Goal: Task Accomplishment & Management: Use online tool/utility

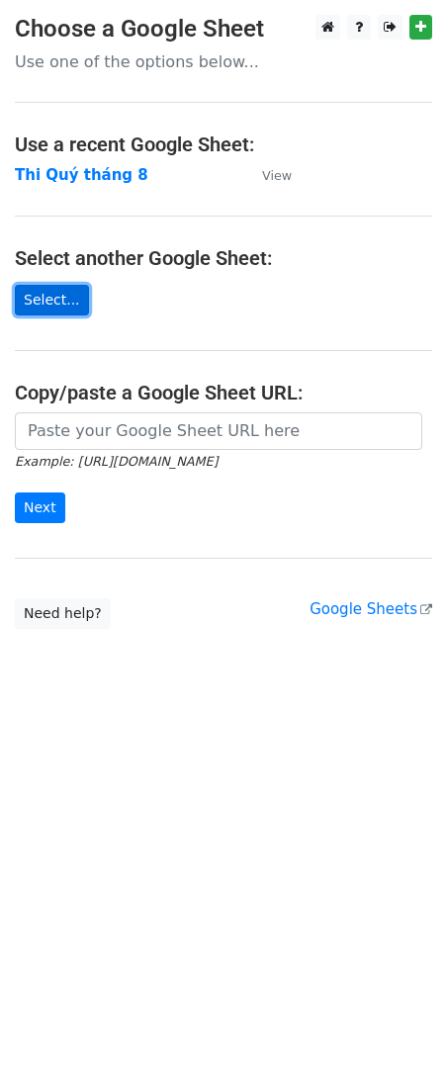
click at [54, 303] on link "Select..." at bounding box center [52, 300] width 74 height 31
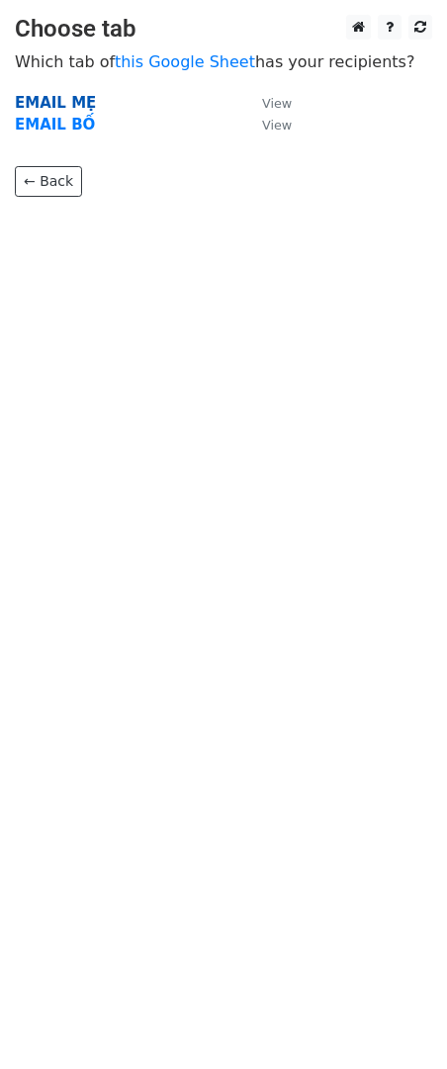
click at [38, 98] on strong "EMAIL MẸ" at bounding box center [55, 103] width 81 height 18
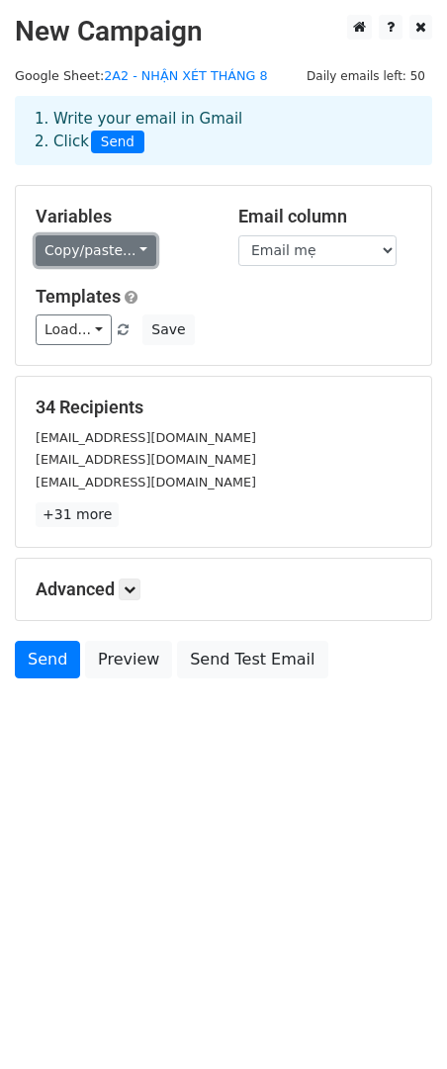
click at [129, 244] on link "Copy/paste..." at bounding box center [96, 250] width 121 height 31
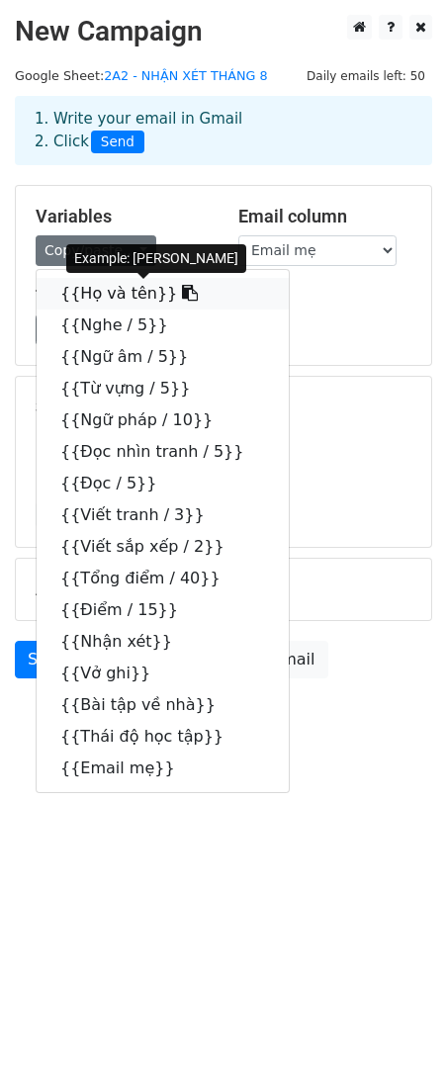
click at [182, 293] on icon at bounding box center [190, 293] width 16 height 16
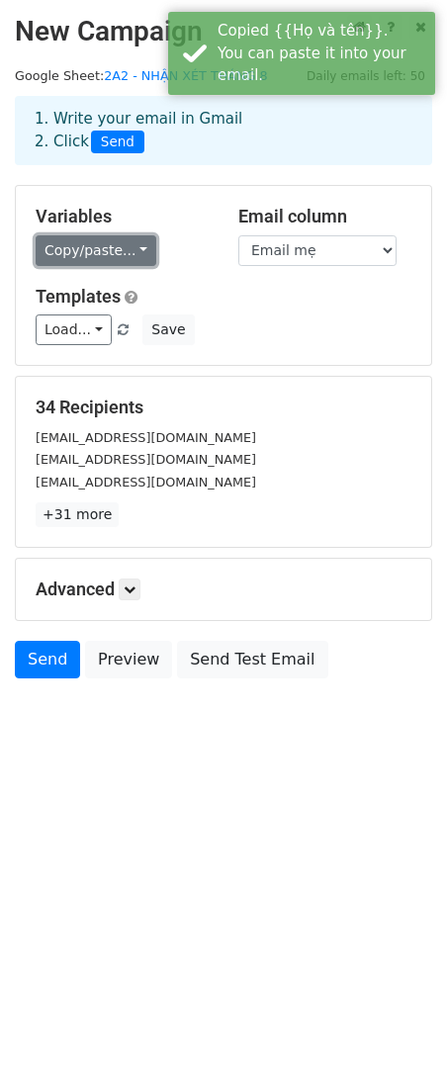
click at [132, 251] on link "Copy/paste..." at bounding box center [96, 250] width 121 height 31
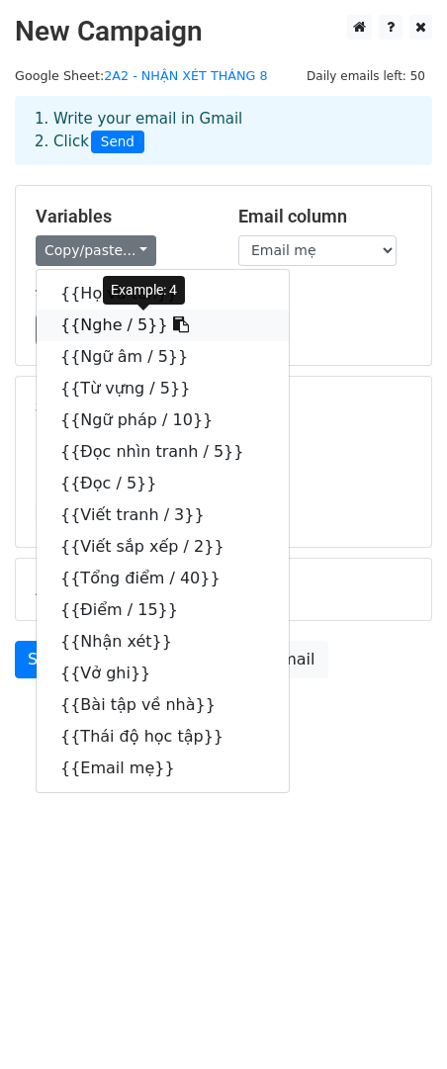
click at [173, 330] on icon at bounding box center [181, 324] width 16 height 16
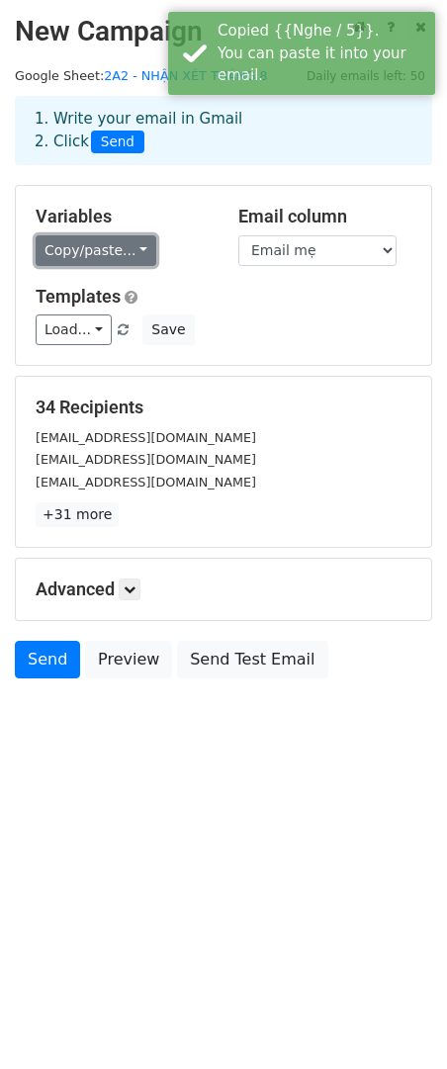
click at [130, 248] on link "Copy/paste..." at bounding box center [96, 250] width 121 height 31
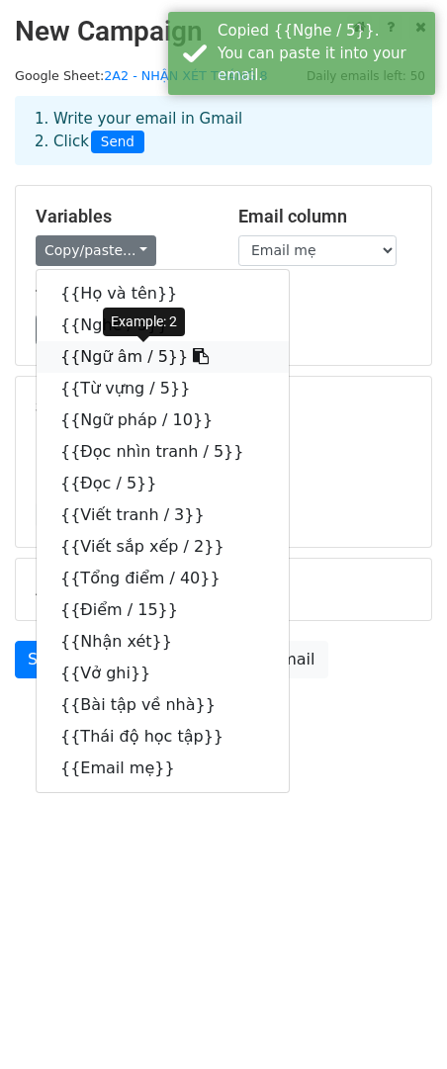
click at [193, 357] on icon at bounding box center [201, 356] width 16 height 16
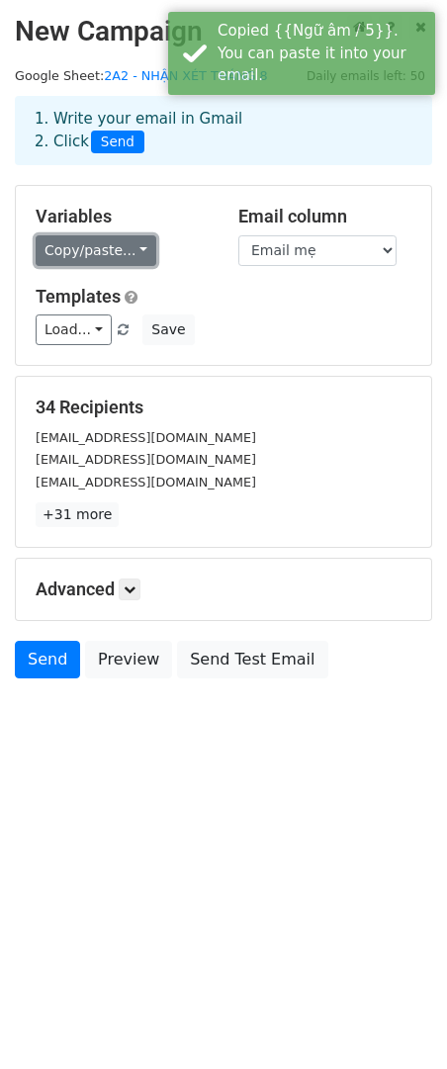
click at [136, 252] on link "Copy/paste..." at bounding box center [96, 250] width 121 height 31
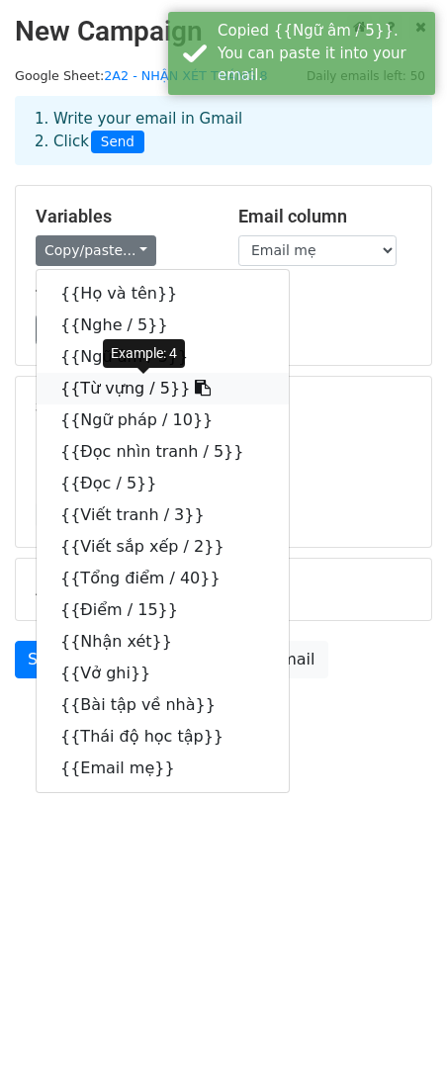
click at [195, 393] on icon at bounding box center [203, 388] width 16 height 16
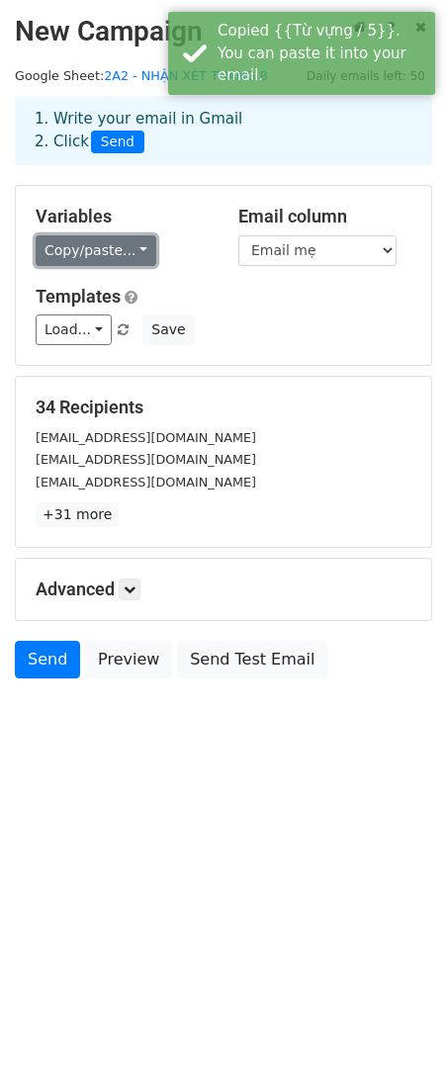
click at [128, 251] on link "Copy/paste..." at bounding box center [96, 250] width 121 height 31
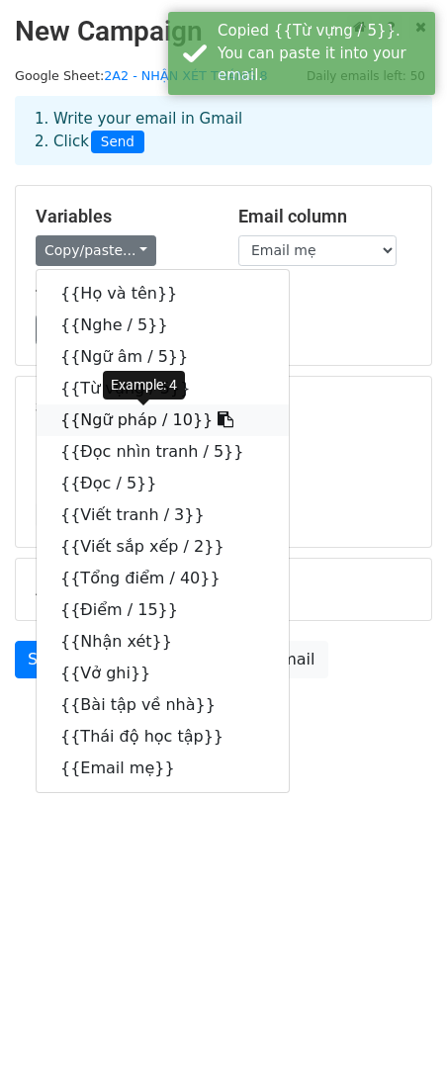
click at [218, 421] on icon at bounding box center [226, 419] width 16 height 16
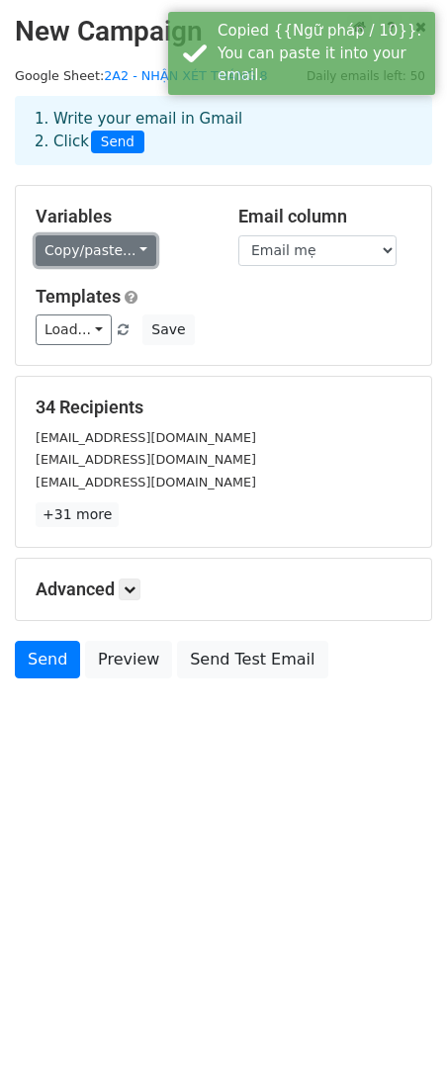
click at [130, 249] on link "Copy/paste..." at bounding box center [96, 250] width 121 height 31
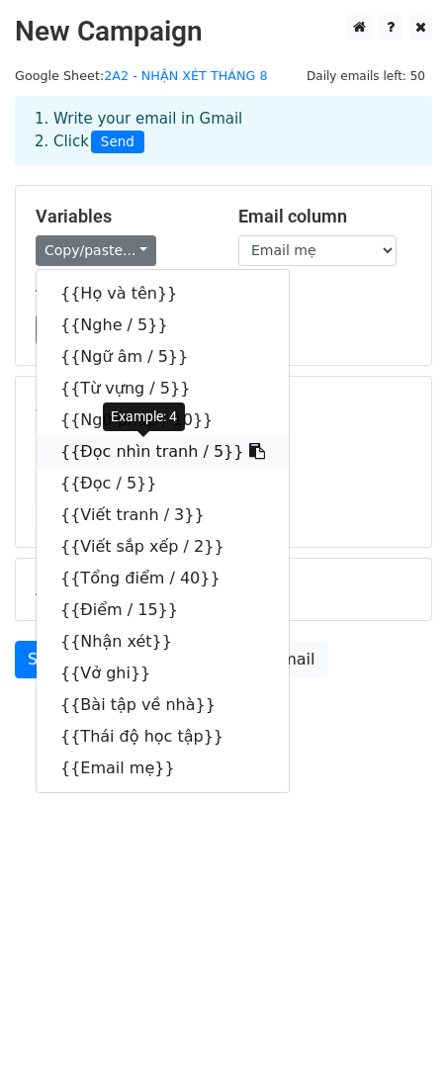
click at [249, 454] on icon at bounding box center [257, 451] width 16 height 16
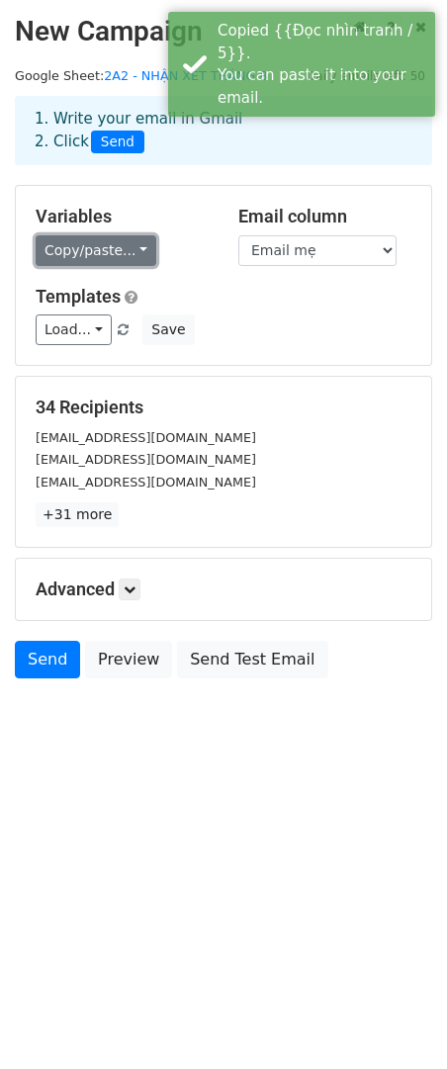
click at [134, 247] on link "Copy/paste..." at bounding box center [96, 250] width 121 height 31
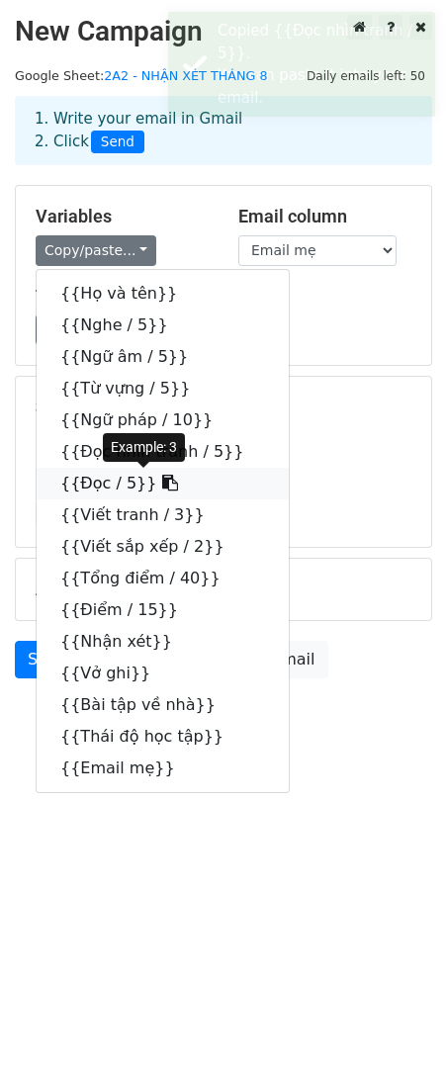
click at [162, 486] on icon at bounding box center [170, 483] width 16 height 16
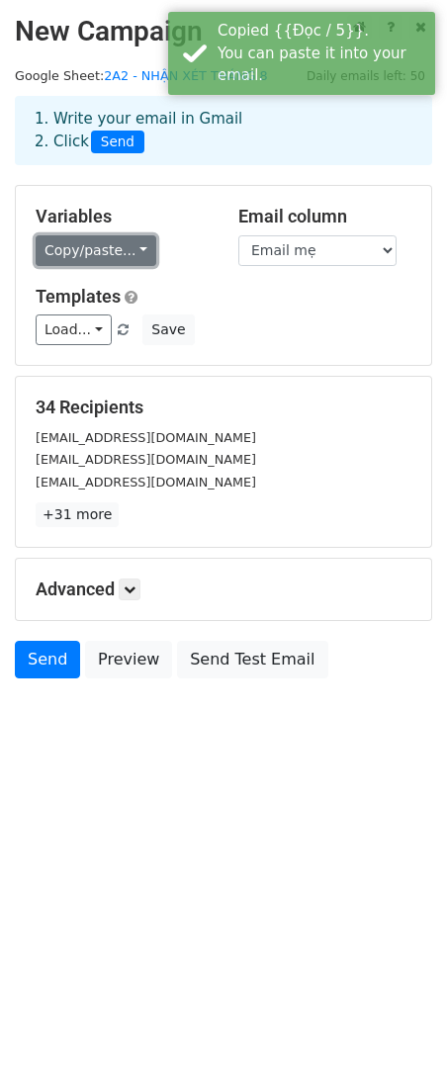
click at [132, 253] on link "Copy/paste..." at bounding box center [96, 250] width 121 height 31
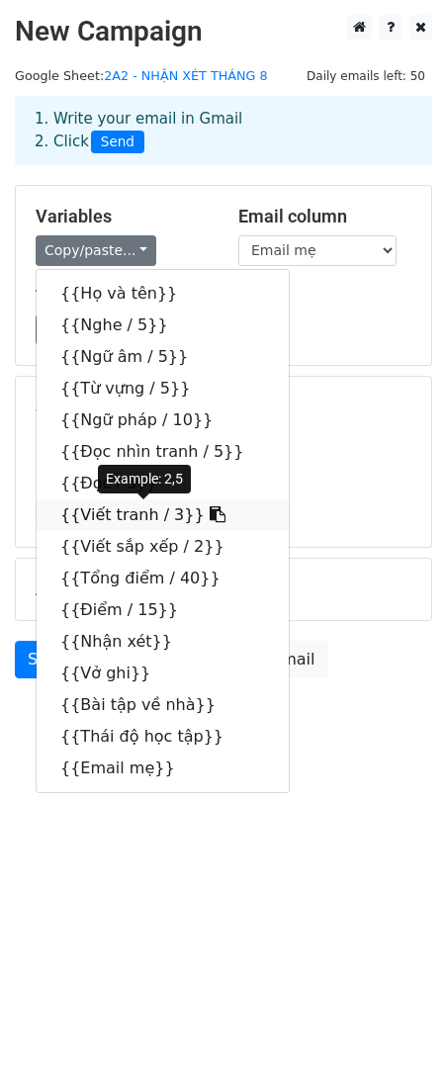
click at [210, 520] on icon at bounding box center [218, 514] width 16 height 16
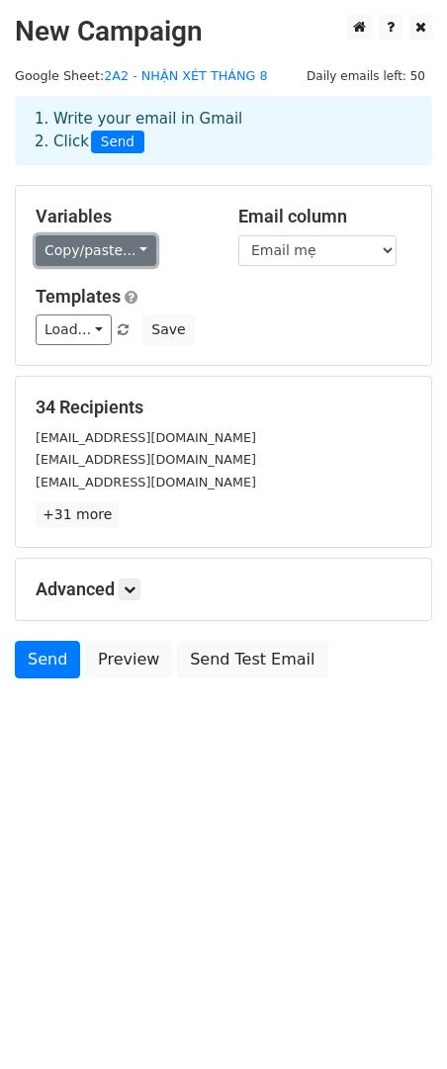
click at [137, 252] on link "Copy/paste..." at bounding box center [96, 250] width 121 height 31
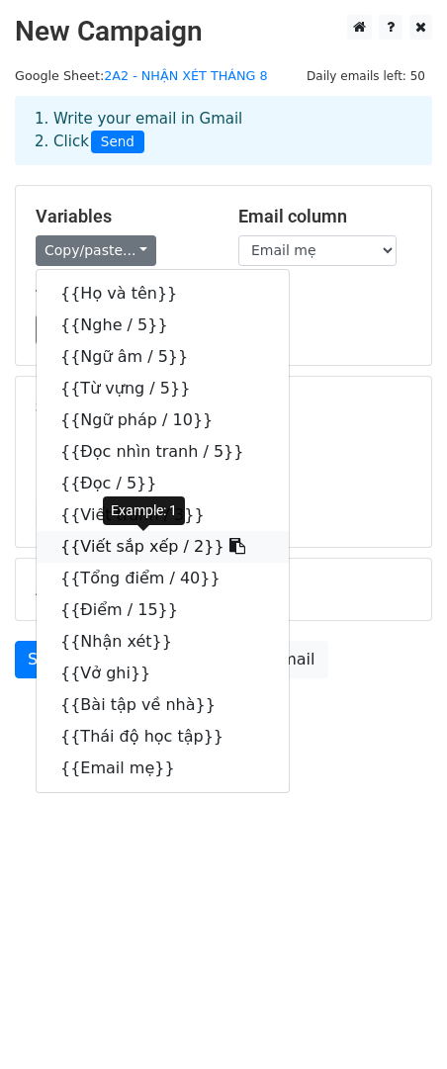
click at [229, 550] on icon at bounding box center [237, 546] width 16 height 16
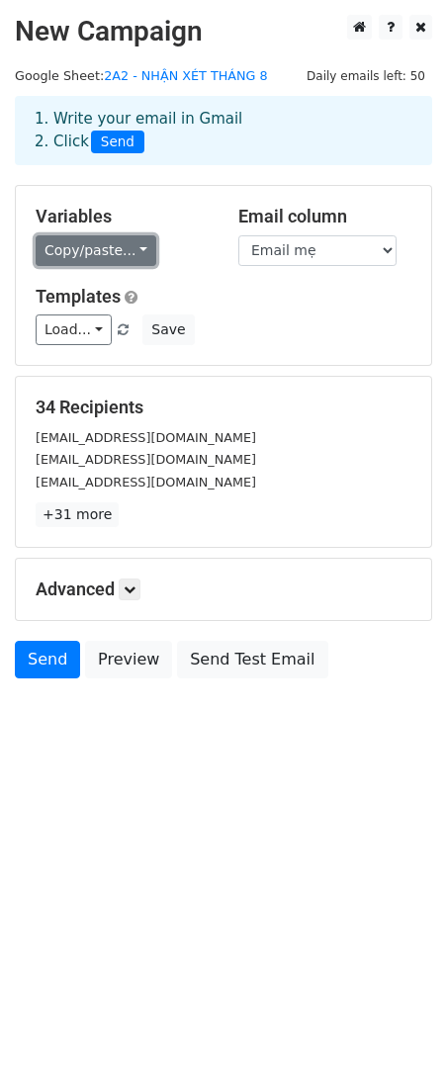
click at [131, 248] on link "Copy/paste..." at bounding box center [96, 250] width 121 height 31
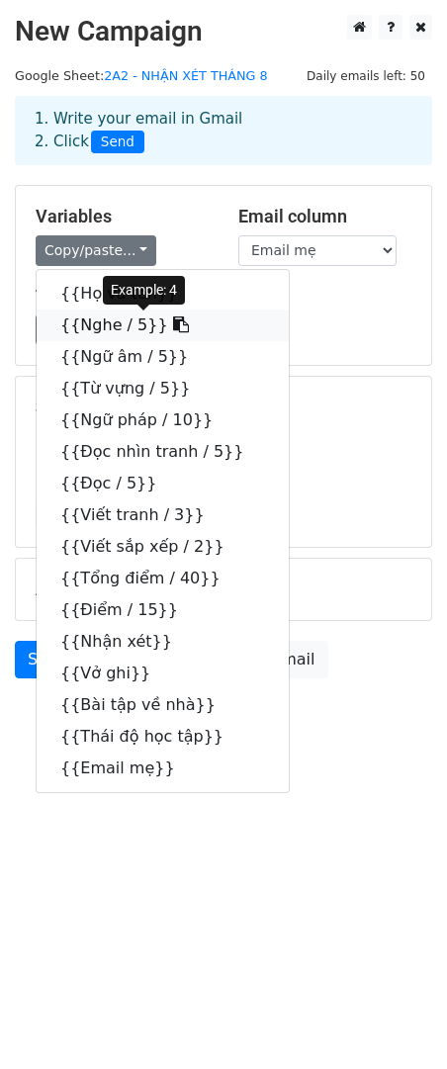
click at [173, 326] on icon at bounding box center [181, 324] width 16 height 16
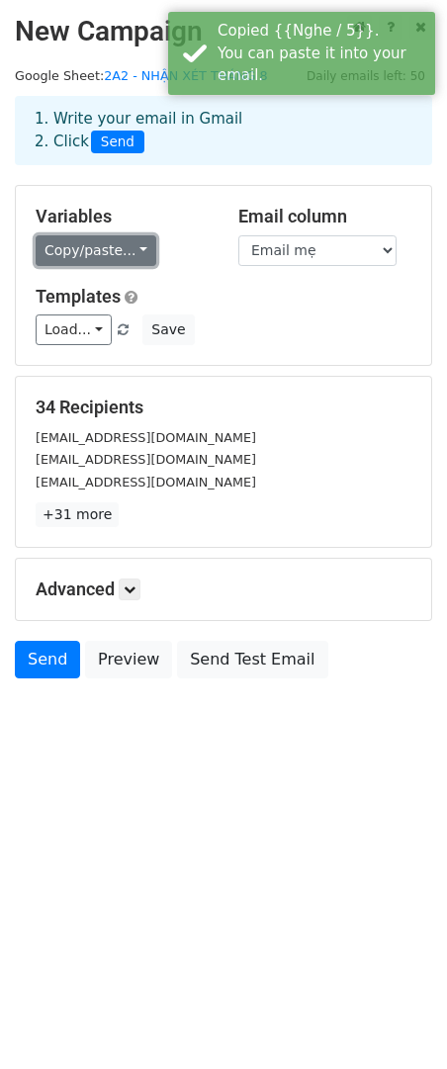
click at [132, 251] on link "Copy/paste..." at bounding box center [96, 250] width 121 height 31
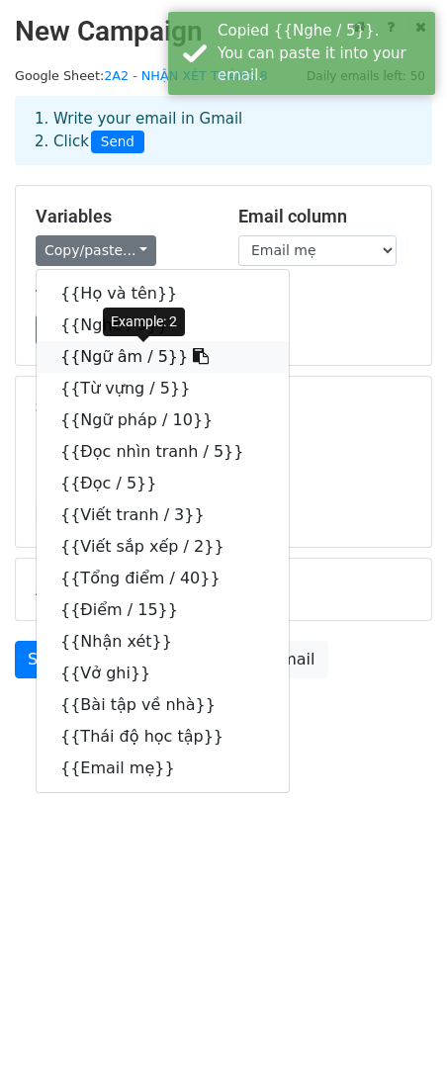
click at [193, 358] on icon at bounding box center [201, 356] width 16 height 16
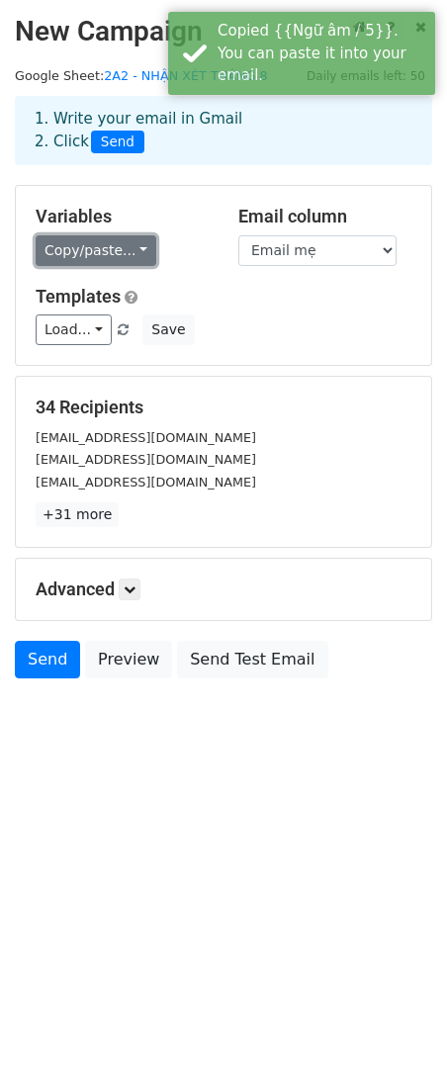
click at [125, 253] on link "Copy/paste..." at bounding box center [96, 250] width 121 height 31
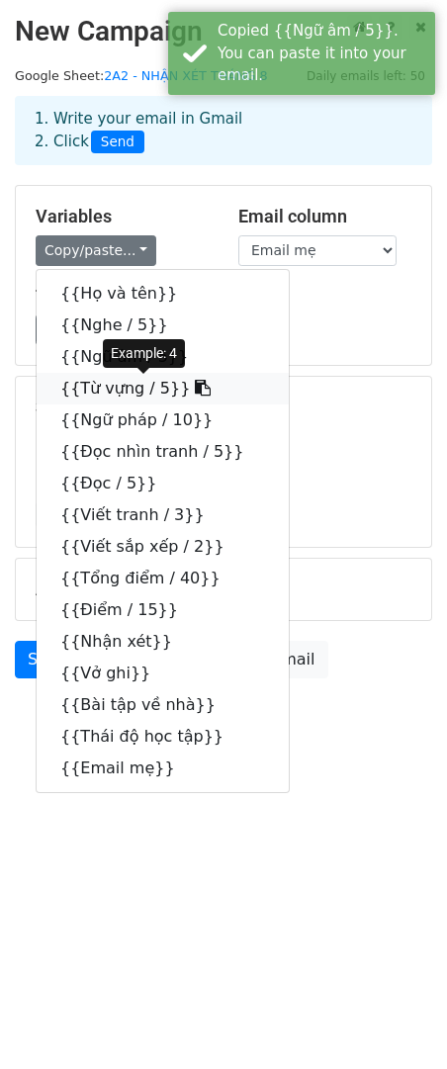
click at [195, 388] on icon at bounding box center [203, 388] width 16 height 16
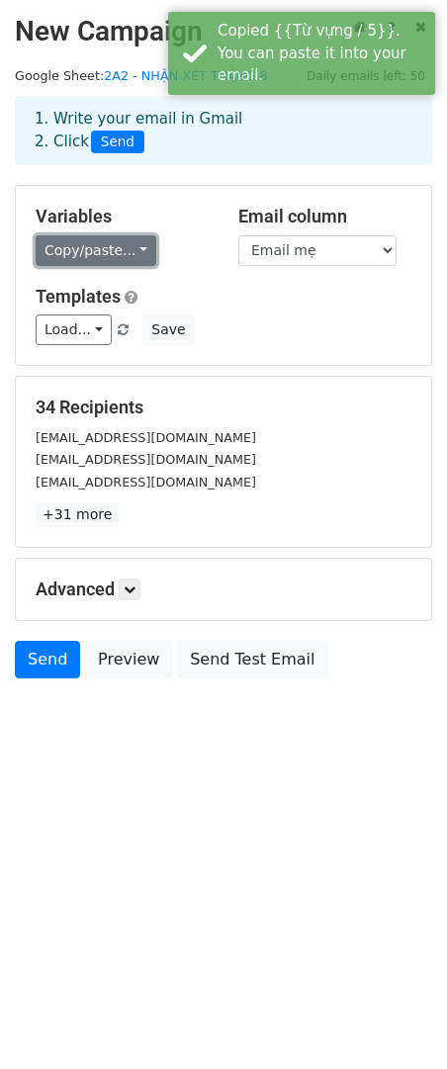
click at [129, 261] on link "Copy/paste..." at bounding box center [96, 250] width 121 height 31
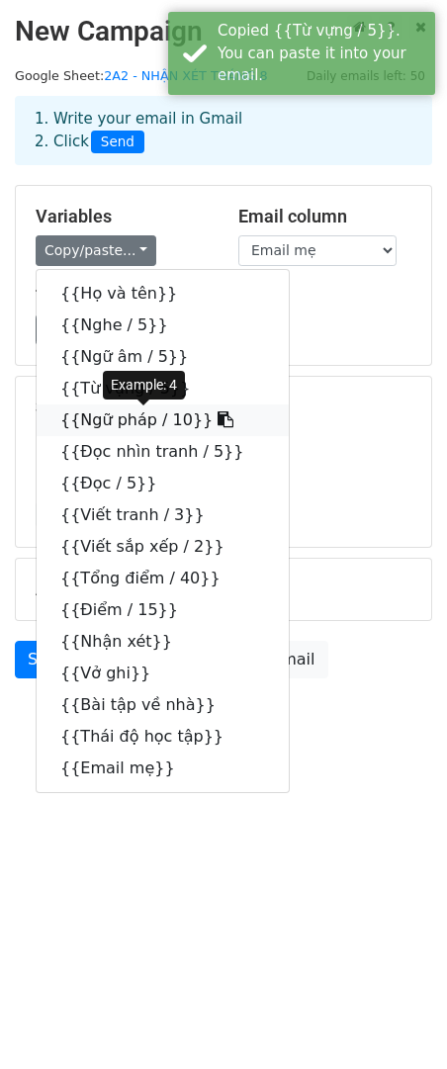
click at [218, 422] on icon at bounding box center [226, 419] width 16 height 16
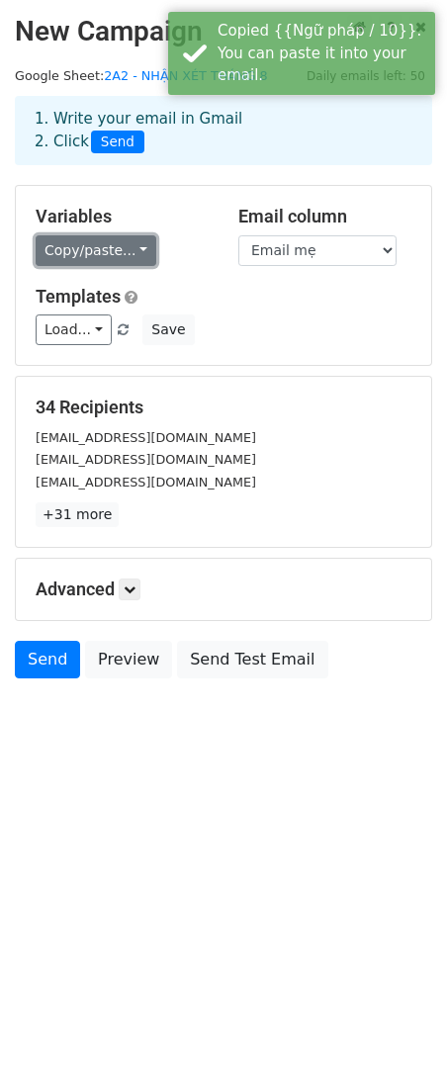
click at [128, 256] on link "Copy/paste..." at bounding box center [96, 250] width 121 height 31
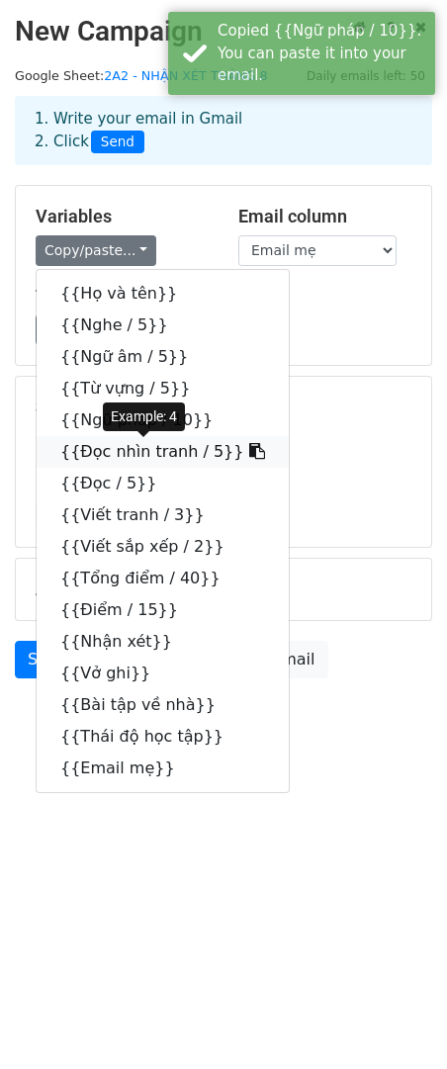
click at [249, 452] on icon at bounding box center [257, 451] width 16 height 16
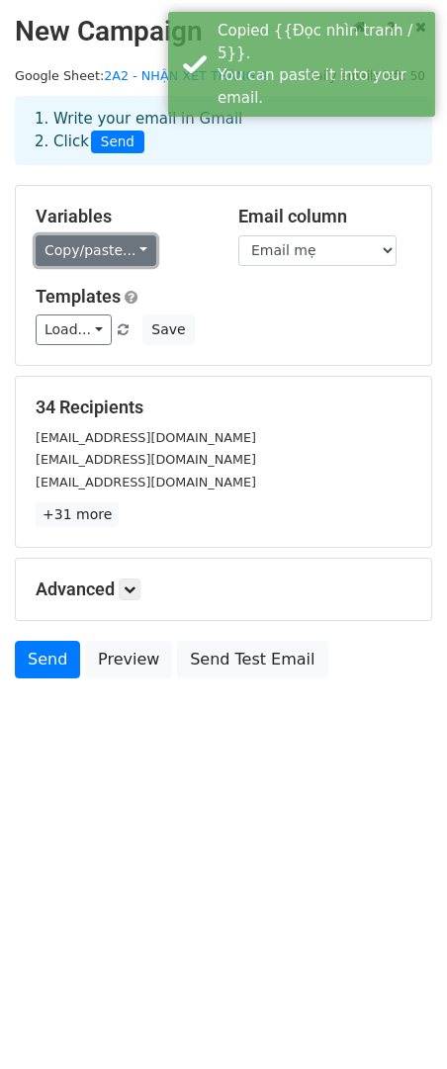
click at [133, 246] on link "Copy/paste..." at bounding box center [96, 250] width 121 height 31
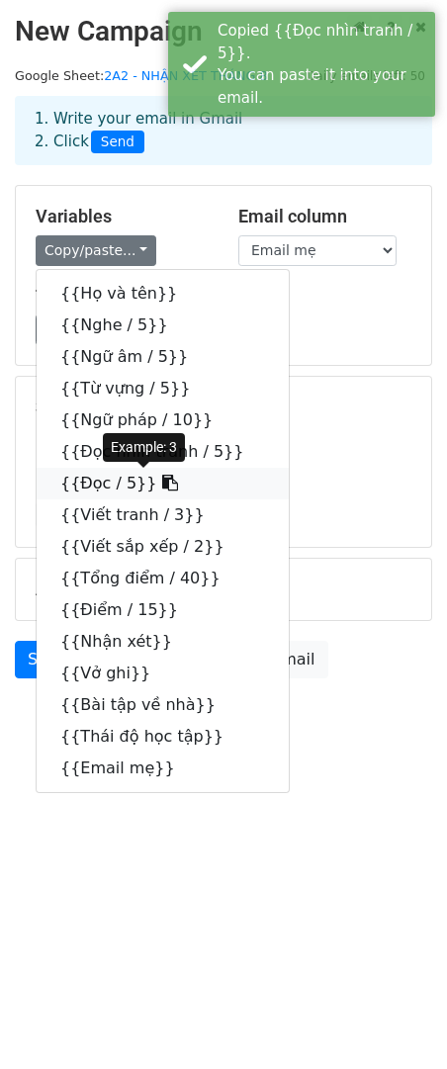
click at [162, 488] on icon at bounding box center [170, 483] width 16 height 16
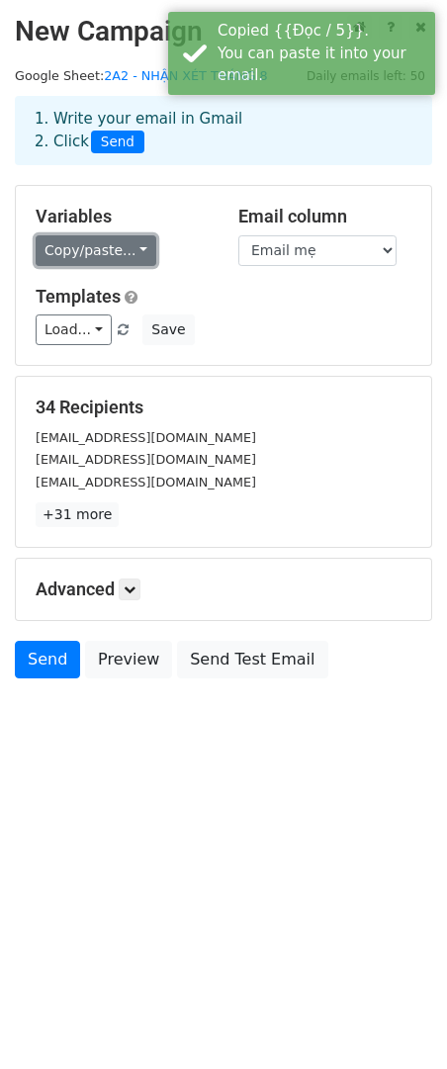
click at [134, 244] on link "Copy/paste..." at bounding box center [96, 250] width 121 height 31
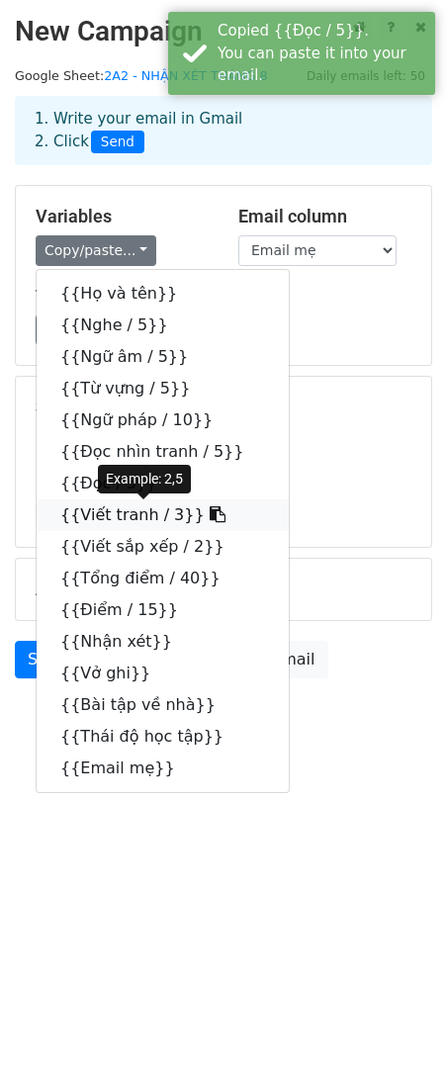
click at [210, 516] on icon at bounding box center [218, 514] width 16 height 16
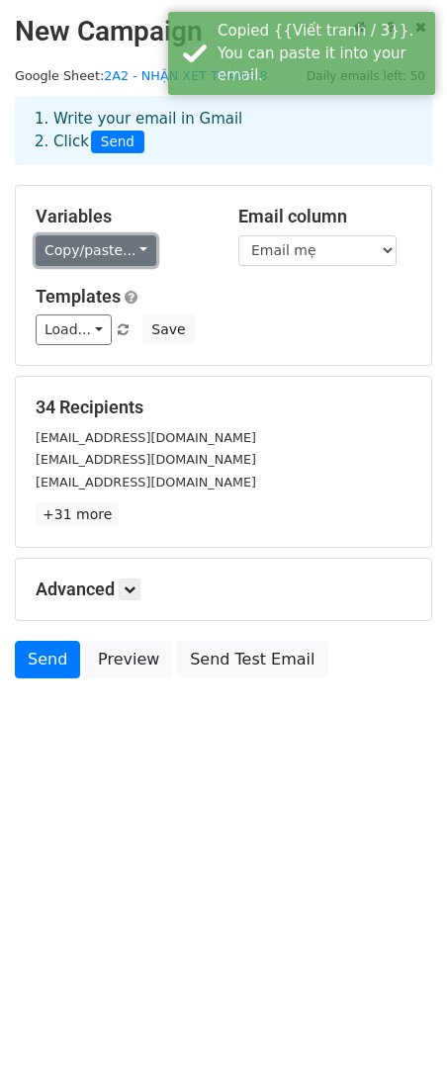
click at [129, 246] on link "Copy/paste..." at bounding box center [96, 250] width 121 height 31
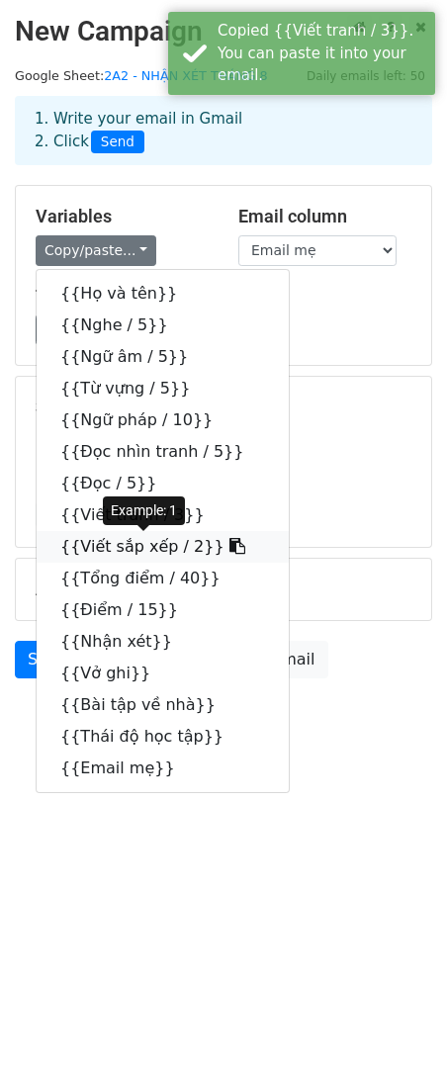
click at [229, 543] on icon at bounding box center [237, 546] width 16 height 16
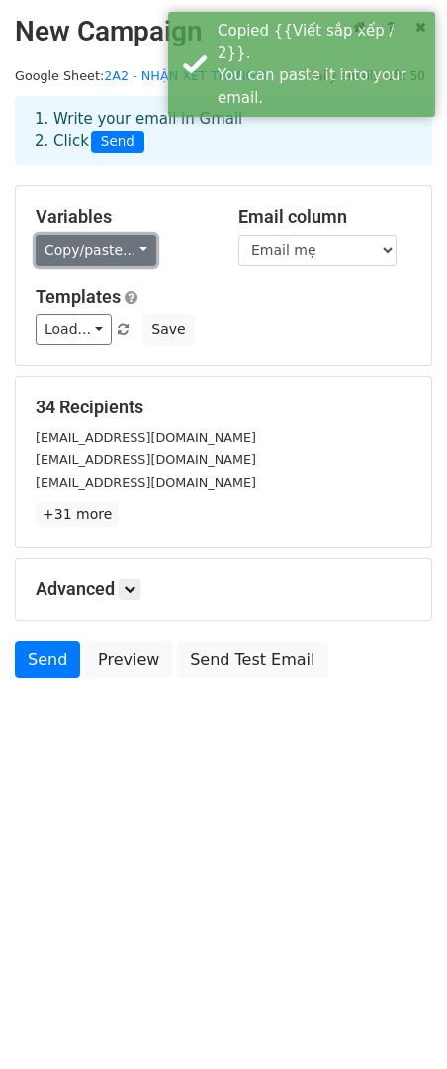
click at [134, 254] on link "Copy/paste..." at bounding box center [96, 250] width 121 height 31
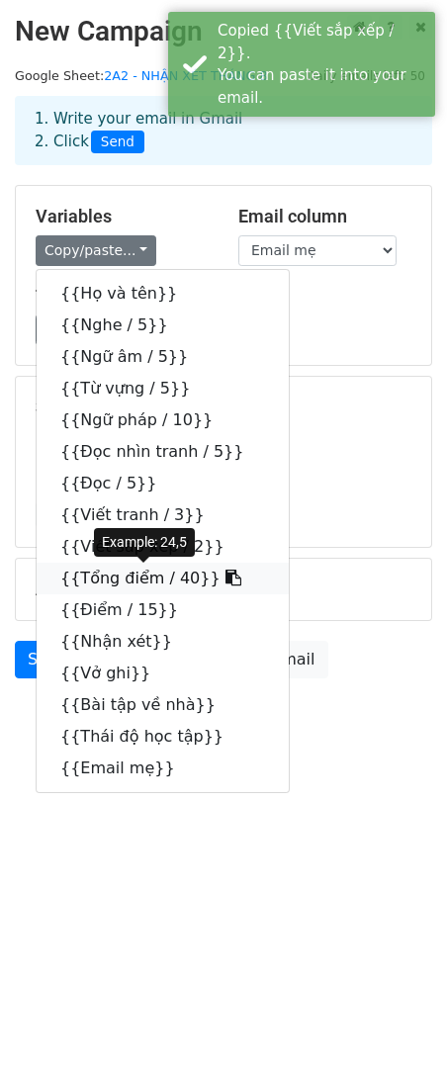
click at [225, 579] on icon at bounding box center [233, 578] width 16 height 16
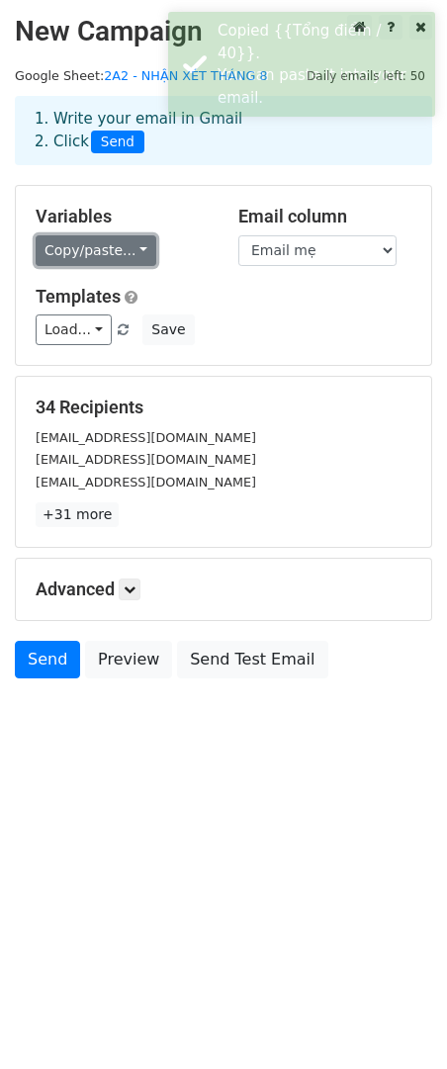
click at [130, 248] on link "Copy/paste..." at bounding box center [96, 250] width 121 height 31
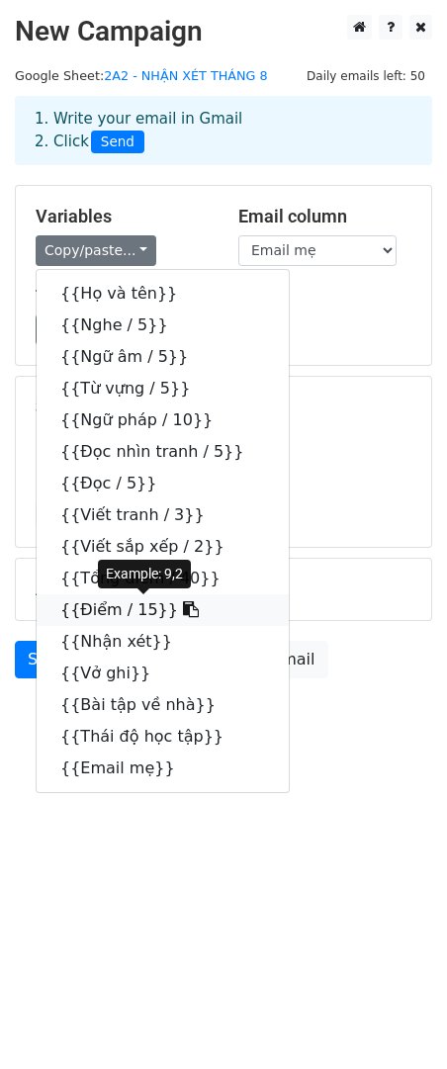
click at [183, 613] on icon at bounding box center [191, 609] width 16 height 16
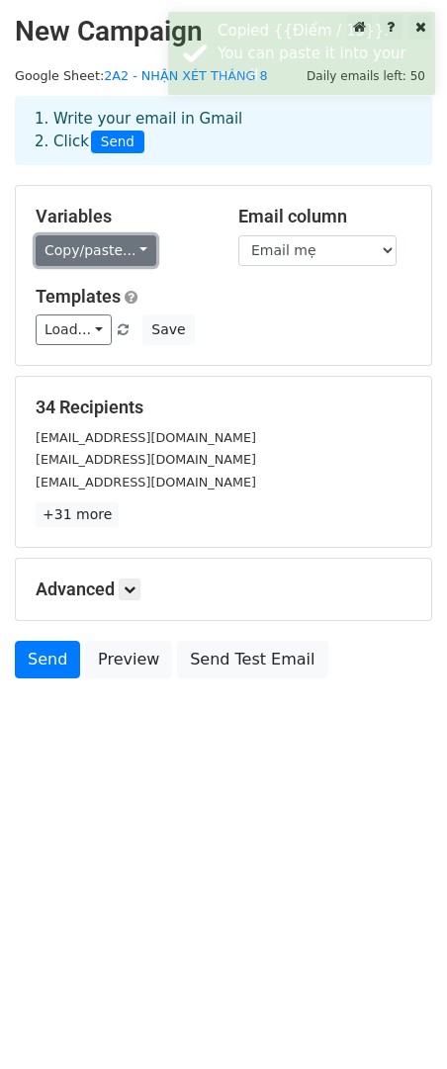
click at [128, 251] on link "Copy/paste..." at bounding box center [96, 250] width 121 height 31
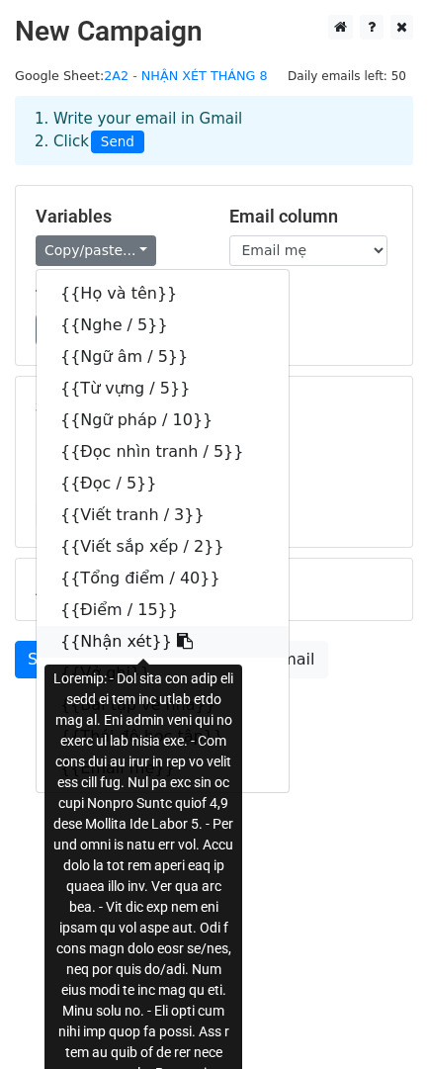
click at [177, 640] on icon at bounding box center [185, 641] width 16 height 16
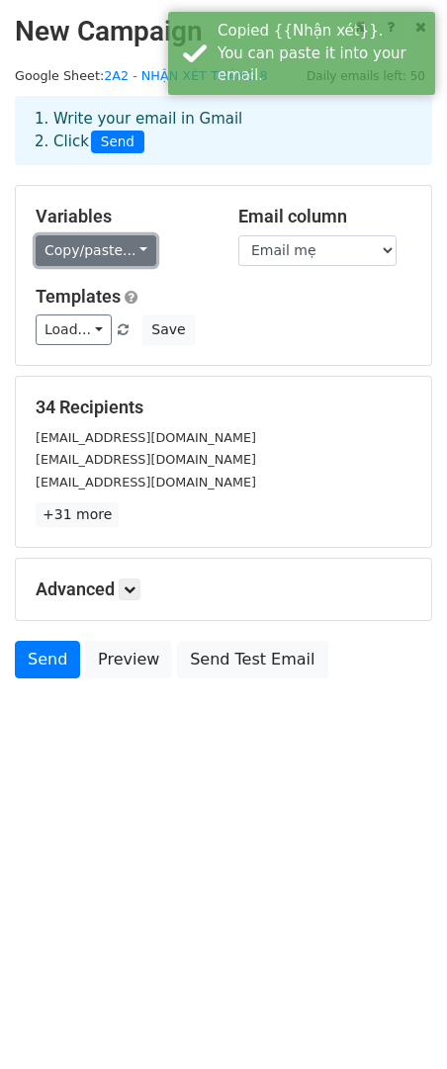
click at [133, 256] on link "Copy/paste..." at bounding box center [96, 250] width 121 height 31
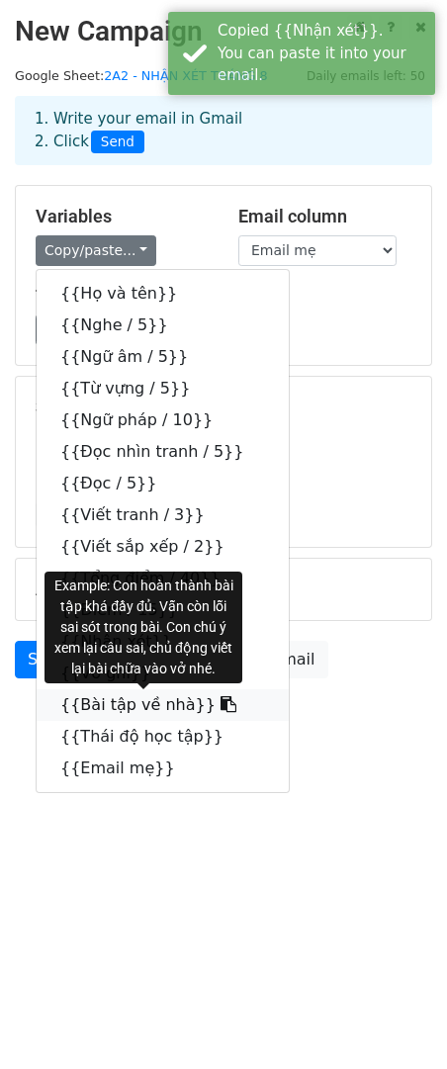
click at [220, 706] on icon at bounding box center [228, 704] width 16 height 16
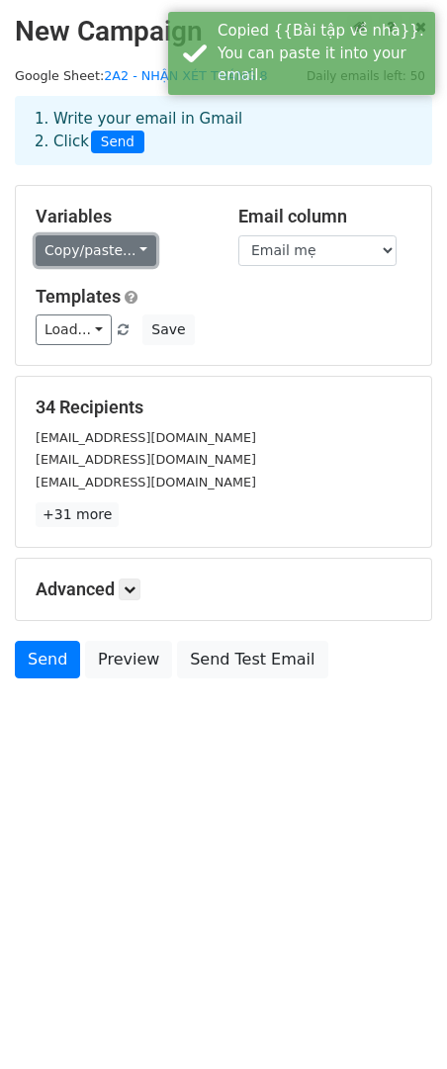
click at [139, 253] on link "Copy/paste..." at bounding box center [96, 250] width 121 height 31
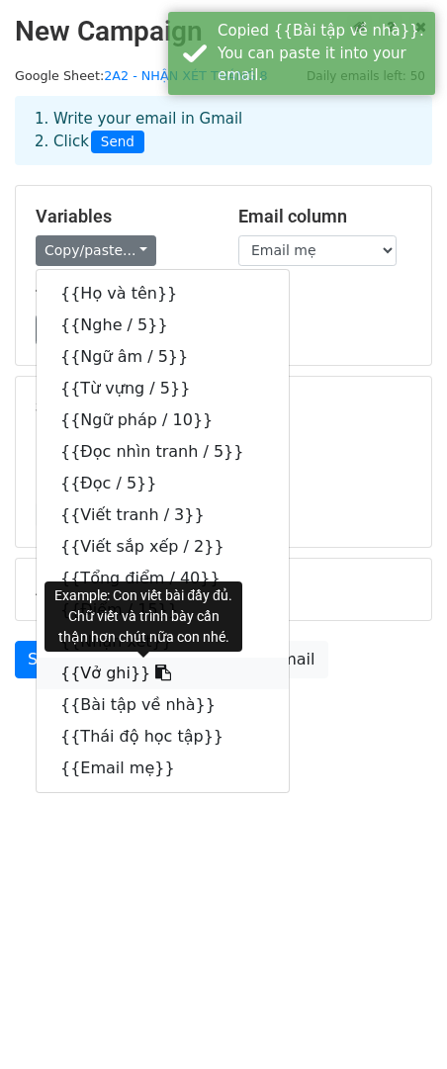
click at [155, 675] on icon at bounding box center [163, 672] width 16 height 16
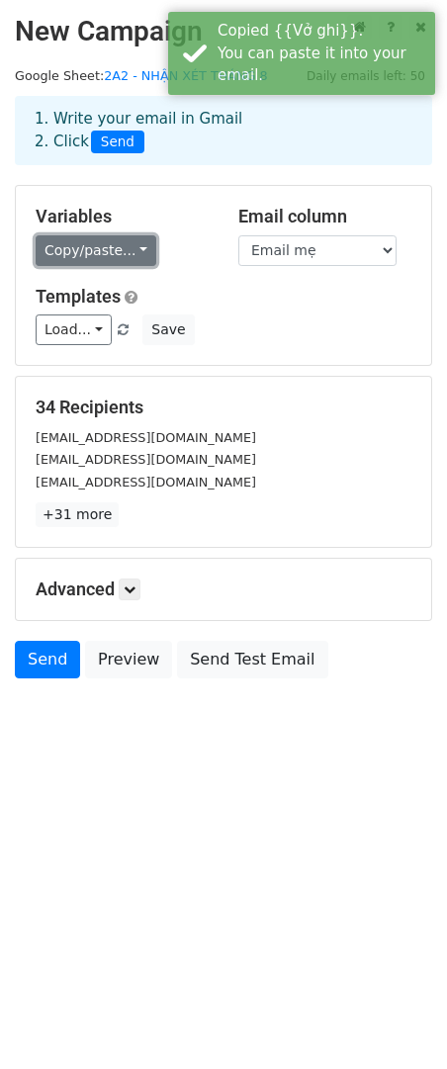
click at [129, 248] on link "Copy/paste..." at bounding box center [96, 250] width 121 height 31
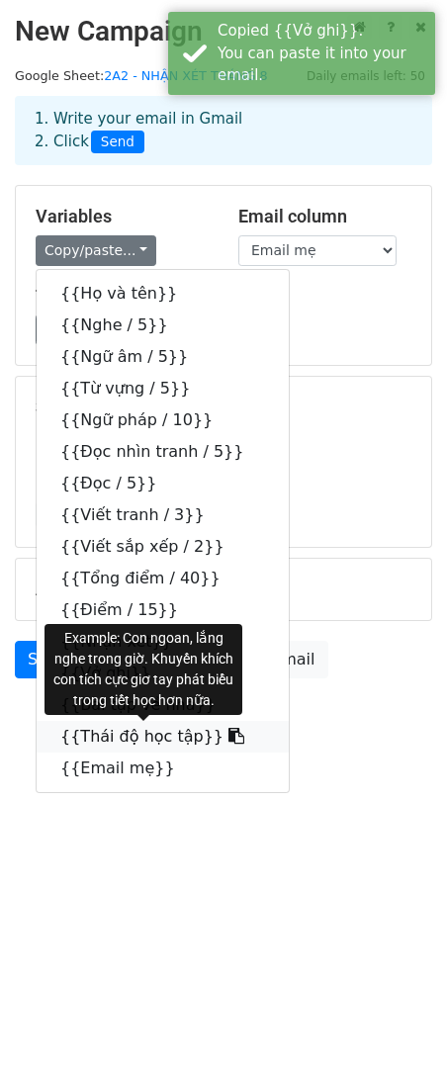
click at [120, 729] on link "{{Thái độ học tập}}" at bounding box center [163, 737] width 252 height 32
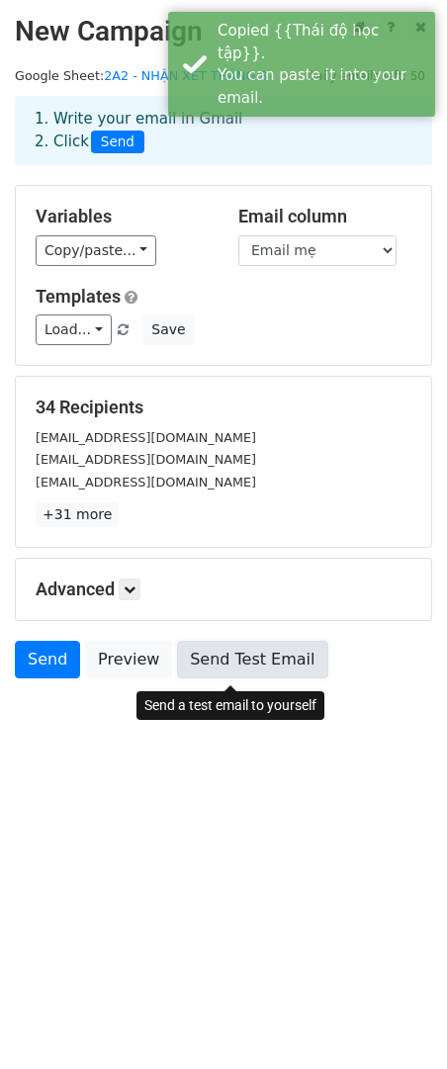
click at [204, 672] on link "Send Test Email" at bounding box center [252, 660] width 150 height 38
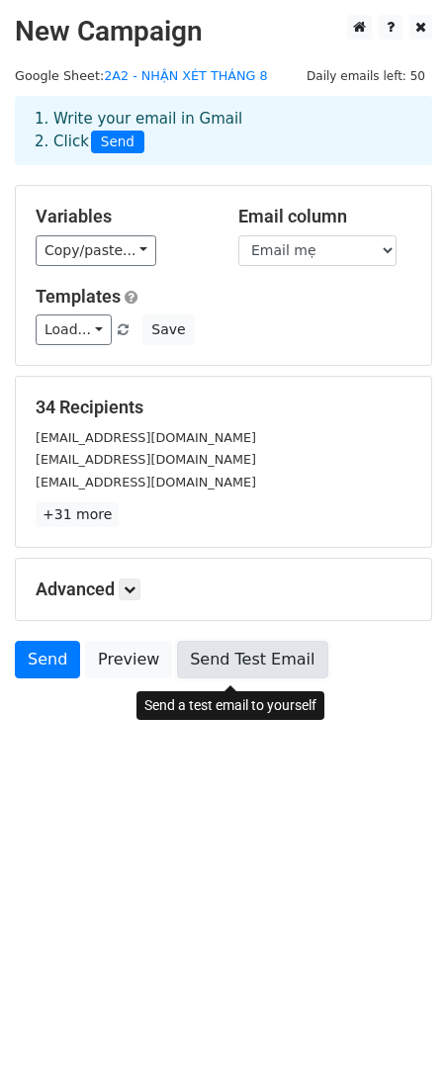
click at [226, 668] on link "Send Test Email" at bounding box center [252, 660] width 150 height 38
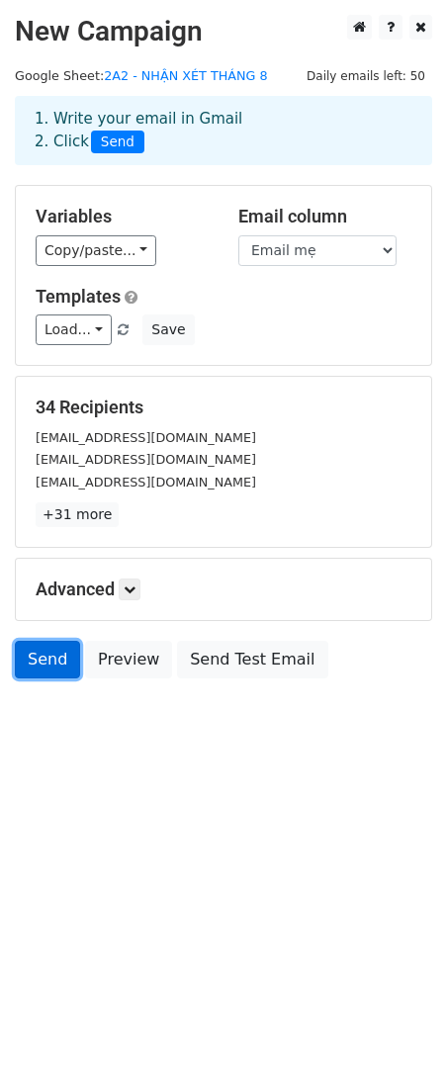
click at [48, 671] on link "Send" at bounding box center [47, 660] width 65 height 38
